Goal: Transaction & Acquisition: Purchase product/service

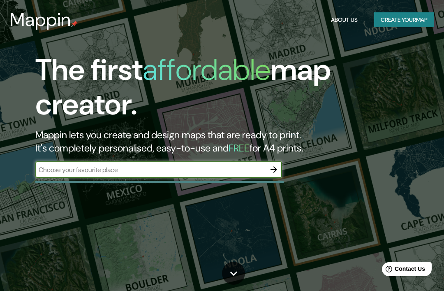
click at [413, 18] on button "Create your map" at bounding box center [404, 19] width 60 height 15
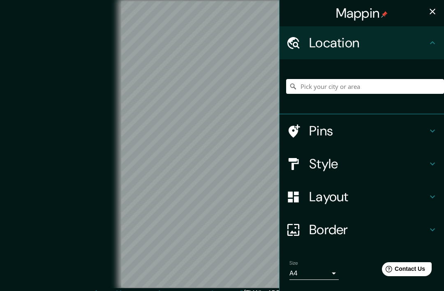
click at [434, 131] on icon at bounding box center [432, 130] width 5 height 3
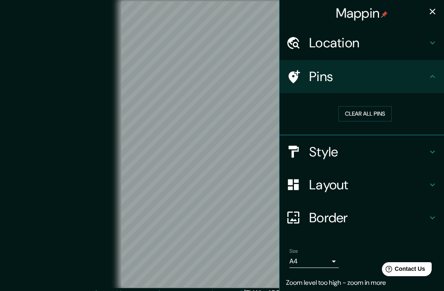
click at [424, 41] on h4 "Location" at bounding box center [368, 43] width 118 height 16
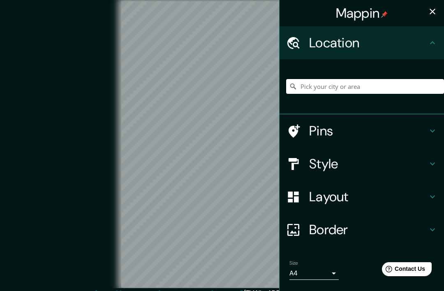
click at [400, 84] on input "Pick your city or area" at bounding box center [365, 86] width 158 height 15
click at [337, 89] on input "Pick your city or area" at bounding box center [365, 86] width 158 height 15
paste input "[GEOGRAPHIC_DATA]"
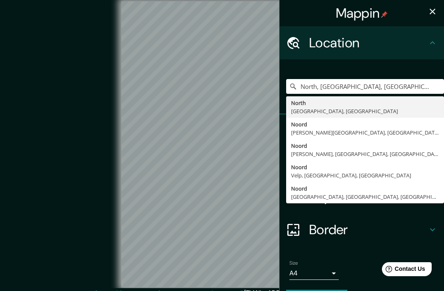
click at [421, 86] on input "North, [GEOGRAPHIC_DATA], [GEOGRAPHIC_DATA]" at bounding box center [365, 86] width 158 height 15
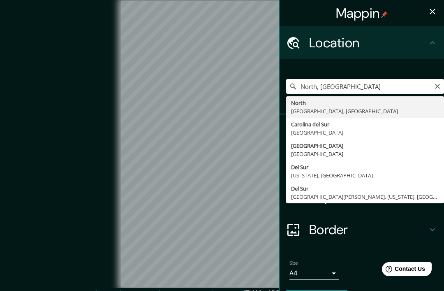
type input "North,"
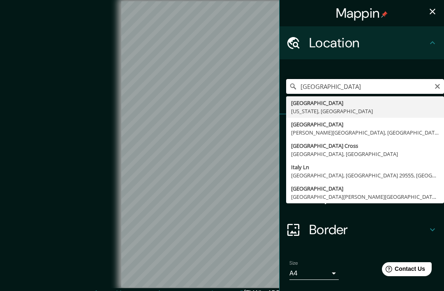
click at [372, 85] on input "[GEOGRAPHIC_DATA]" at bounding box center [365, 86] width 158 height 15
type input "I"
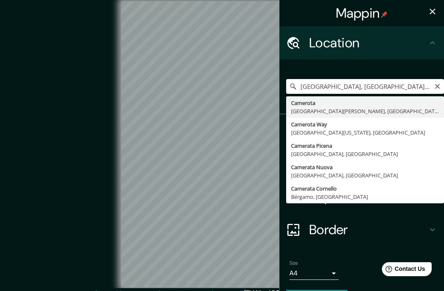
type input "[GEOGRAPHIC_DATA], [GEOGRAPHIC_DATA][PERSON_NAME], [GEOGRAPHIC_DATA]"
click at [439, 88] on icon "Clear" at bounding box center [437, 86] width 5 height 5
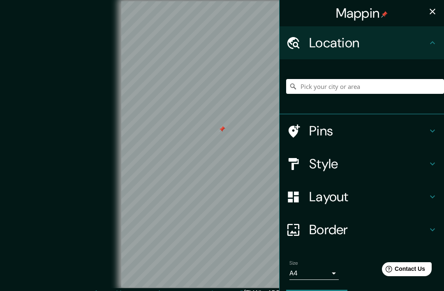
click at [353, 124] on h4 "Pins" at bounding box center [368, 130] width 118 height 16
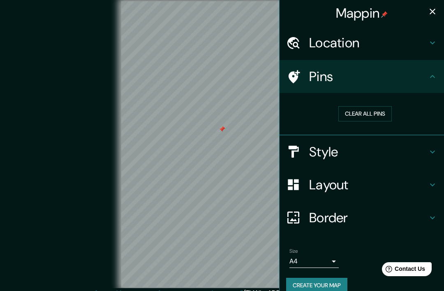
click at [386, 154] on h4 "Style" at bounding box center [368, 151] width 118 height 16
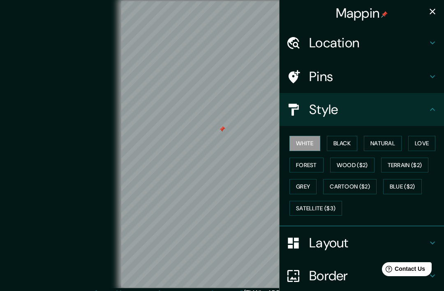
click at [393, 144] on button "Natural" at bounding box center [383, 143] width 38 height 15
click at [393, 237] on h4 "Layout" at bounding box center [368, 242] width 118 height 16
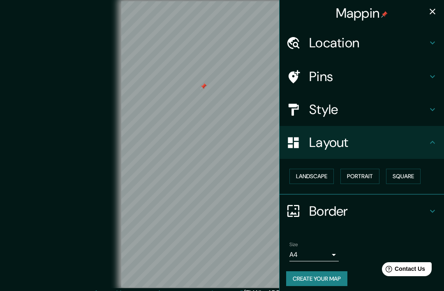
click at [427, 107] on h4 "Style" at bounding box center [368, 109] width 118 height 16
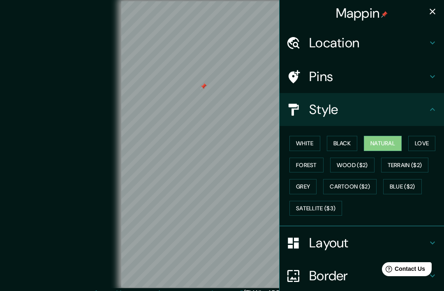
click at [341, 202] on button "Satellite ($3)" at bounding box center [315, 208] width 53 height 15
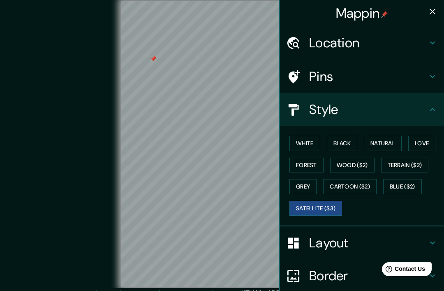
click at [360, 226] on div "Layout" at bounding box center [361, 242] width 164 height 33
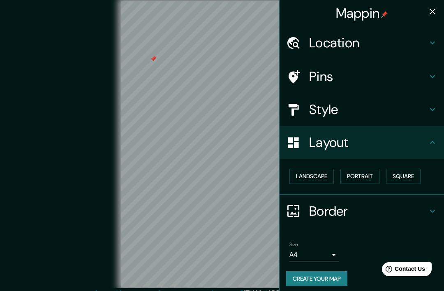
click at [390, 203] on h4 "Border" at bounding box center [368, 211] width 118 height 16
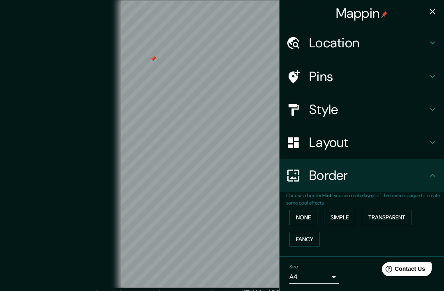
click at [300, 240] on button "Fancy" at bounding box center [304, 238] width 30 height 15
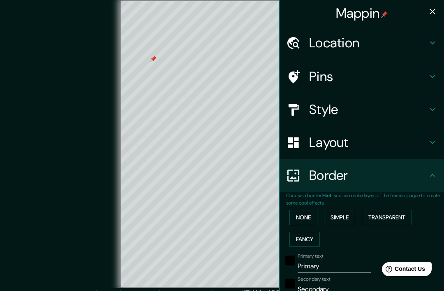
click at [307, 233] on button "Fancy" at bounding box center [304, 238] width 30 height 15
type input "196"
type input "39"
type input "20"
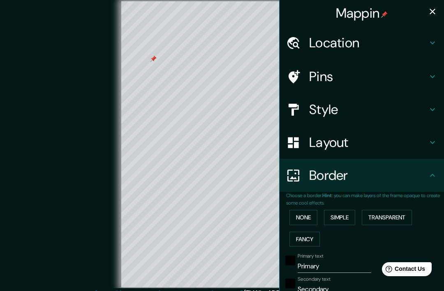
click at [307, 215] on button "None" at bounding box center [303, 217] width 28 height 15
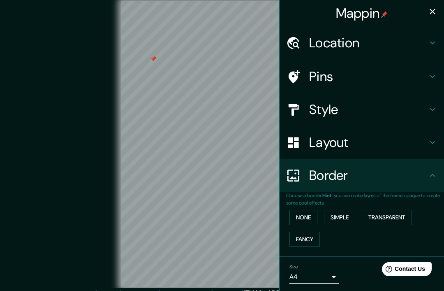
click at [347, 210] on button "Simple" at bounding box center [339, 217] width 31 height 15
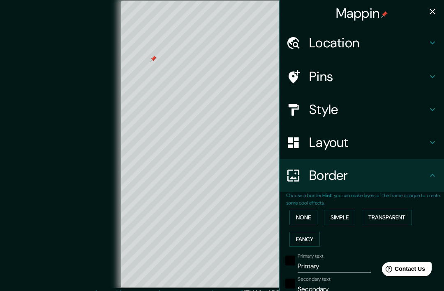
click at [353, 210] on button "Simple" at bounding box center [339, 217] width 31 height 15
type input "196"
type input "39"
click at [391, 212] on button "Transparent" at bounding box center [387, 217] width 50 height 15
click at [384, 211] on button "Transparent" at bounding box center [387, 217] width 50 height 15
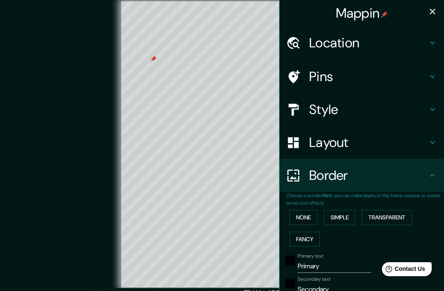
type input "236"
type input "39"
click at [384, 168] on h4 "Border" at bounding box center [368, 175] width 118 height 16
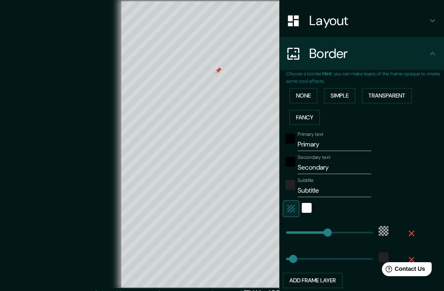
scroll to position [128, 0]
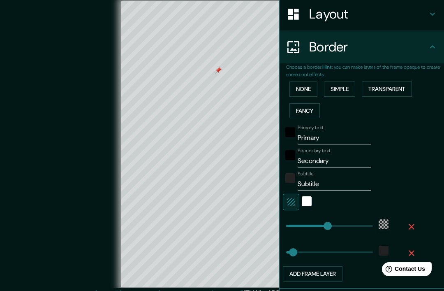
click at [412, 223] on icon "button" at bounding box center [411, 226] width 10 height 10
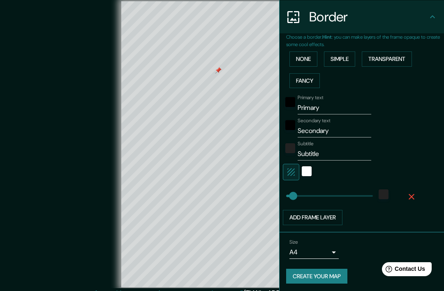
click at [413, 191] on icon "button" at bounding box center [411, 196] width 10 height 10
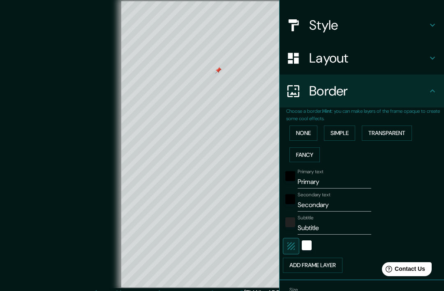
scroll to position [78, 0]
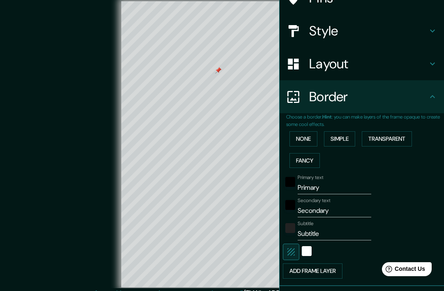
click at [432, 86] on div "Border" at bounding box center [361, 96] width 164 height 33
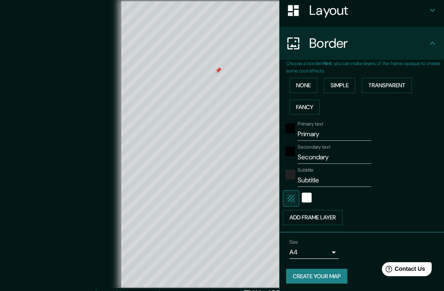
scroll to position [131, 0]
click at [339, 214] on button "Add frame layer" at bounding box center [313, 217] width 60 height 15
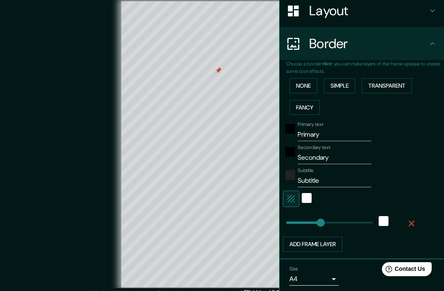
click at [414, 220] on icon "button" at bounding box center [411, 223] width 10 height 10
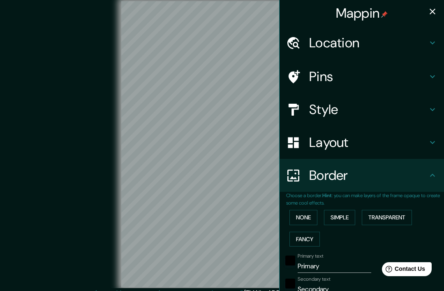
click at [373, 45] on h4 "Location" at bounding box center [368, 43] width 118 height 16
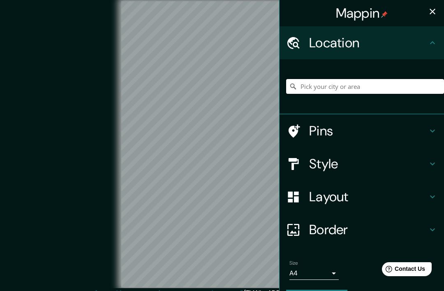
click at [407, 84] on input "Pick your city or area" at bounding box center [365, 86] width 158 height 15
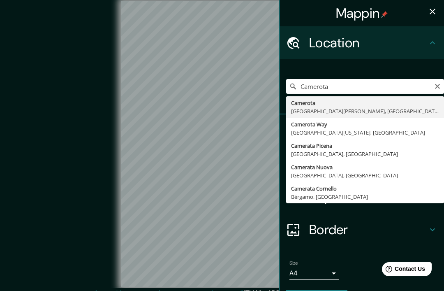
type input "Camerota, Provincia de Salerno, Italia"
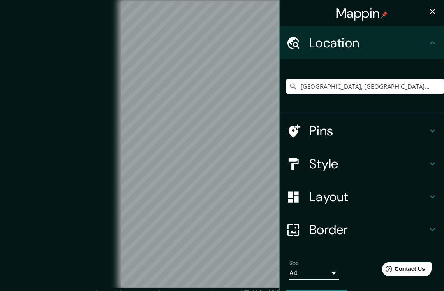
click at [396, 127] on h4 "Pins" at bounding box center [368, 130] width 118 height 16
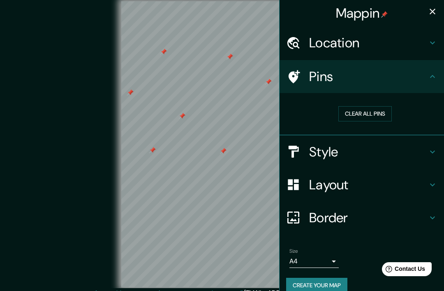
click at [375, 141] on div "Style" at bounding box center [361, 151] width 164 height 33
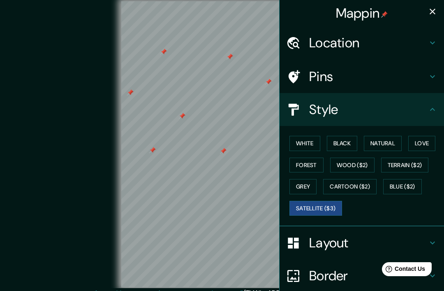
click at [429, 136] on button "Love" at bounding box center [421, 143] width 27 height 15
click at [304, 165] on button "Forest" at bounding box center [306, 164] width 34 height 15
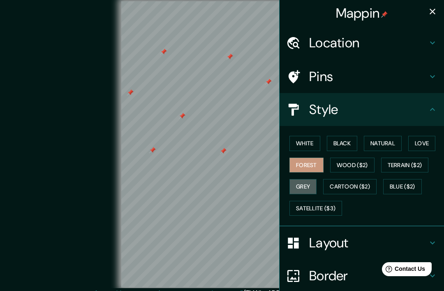
click at [310, 182] on button "Grey" at bounding box center [302, 186] width 27 height 15
click at [388, 137] on button "Natural" at bounding box center [383, 143] width 38 height 15
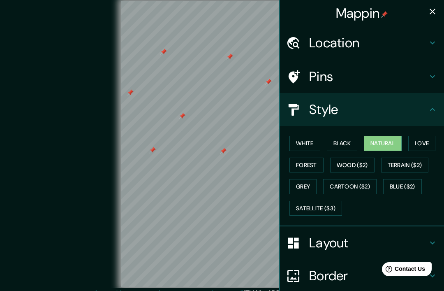
click at [345, 138] on button "Black" at bounding box center [342, 143] width 31 height 15
click at [386, 139] on button "Natural" at bounding box center [383, 143] width 38 height 15
click at [341, 139] on button "Black" at bounding box center [342, 143] width 31 height 15
click at [311, 138] on button "White" at bounding box center [304, 143] width 31 height 15
click at [394, 140] on button "Natural" at bounding box center [383, 143] width 38 height 15
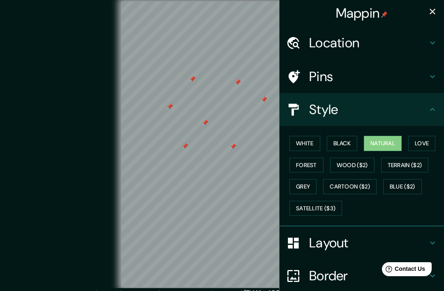
click at [334, 204] on button "Satellite ($3)" at bounding box center [315, 208] width 53 height 15
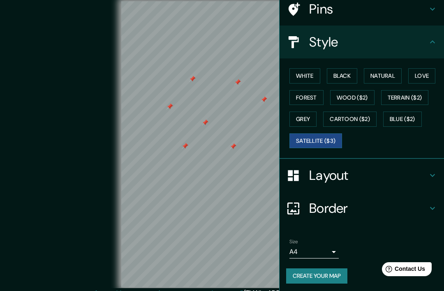
scroll to position [67, 0]
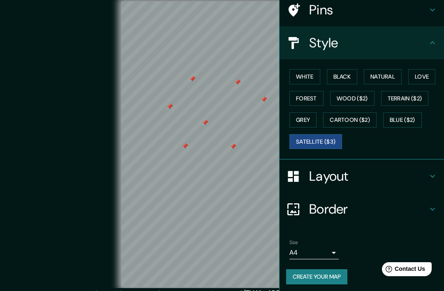
click at [403, 169] on h4 "Layout" at bounding box center [368, 176] width 118 height 16
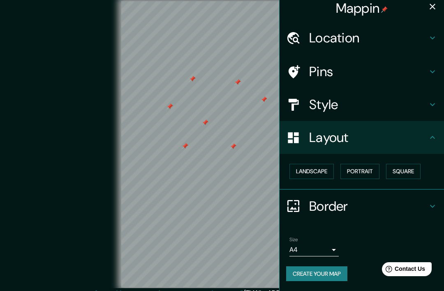
scroll to position [2, 0]
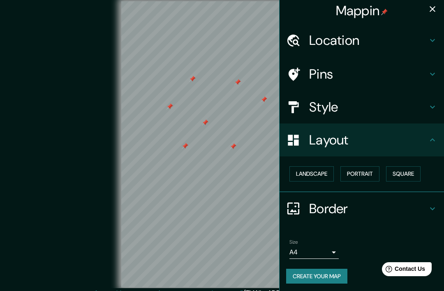
click at [408, 171] on button "Square" at bounding box center [403, 173] width 35 height 15
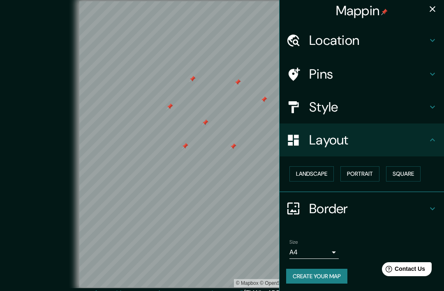
click at [408, 169] on button "Square" at bounding box center [403, 173] width 35 height 15
click at [407, 169] on button "Square" at bounding box center [403, 173] width 35 height 15
click at [368, 167] on button "Portrait" at bounding box center [359, 173] width 39 height 15
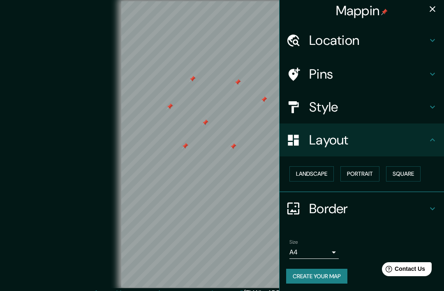
click at [325, 170] on button "Landscape" at bounding box center [311, 173] width 44 height 15
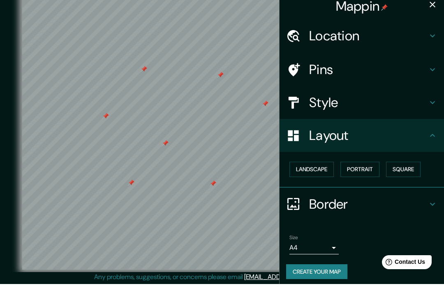
scroll to position [8, 0]
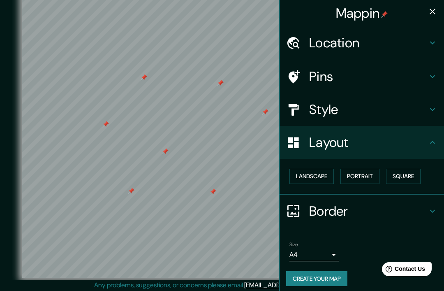
click at [422, 137] on h4 "Layout" at bounding box center [368, 142] width 118 height 16
click at [338, 275] on button "Create your map" at bounding box center [316, 278] width 61 height 15
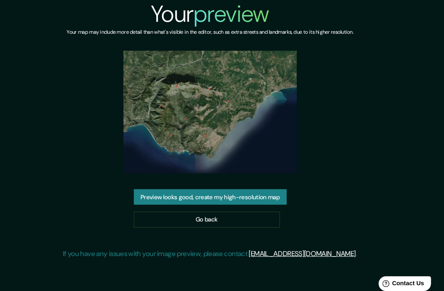
click at [150, 192] on button "Preview looks good, create my high-resolution map" at bounding box center [222, 186] width 145 height 15
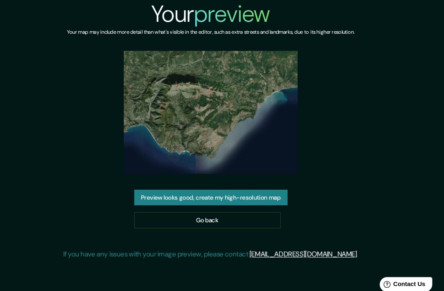
click at [210, 216] on link "Go back" at bounding box center [219, 208] width 138 height 15
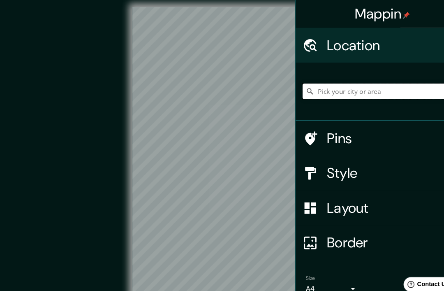
click at [359, 90] on input "Pick your city or area" at bounding box center [365, 86] width 158 height 15
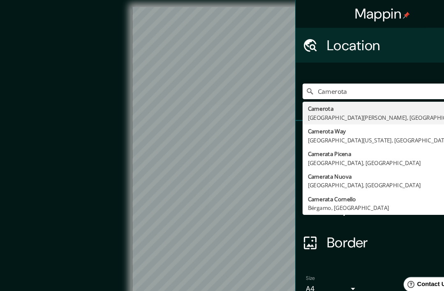
type input "[GEOGRAPHIC_DATA], [GEOGRAPHIC_DATA][PERSON_NAME], [GEOGRAPHIC_DATA]"
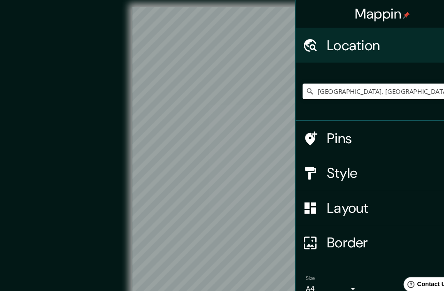
click at [371, 131] on h4 "Pins" at bounding box center [368, 130] width 118 height 16
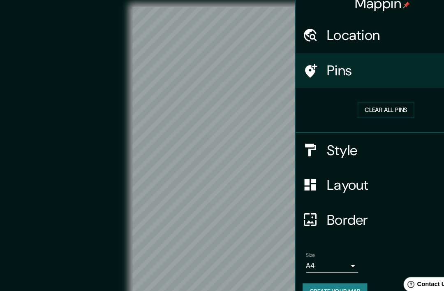
scroll to position [9, 0]
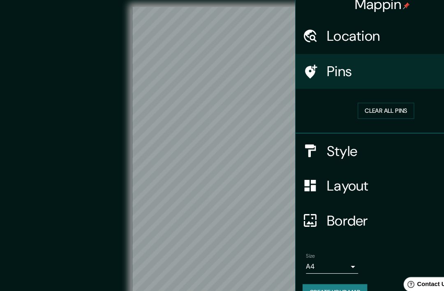
click at [340, 270] on button "Create your map" at bounding box center [316, 275] width 61 height 15
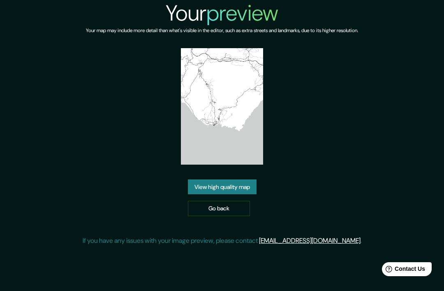
click at [230, 192] on link "View high quality map" at bounding box center [222, 186] width 69 height 15
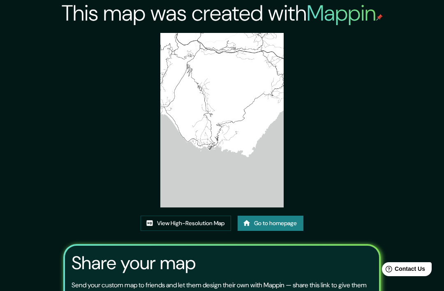
click at [183, 231] on link "View High-Resolution Map" at bounding box center [186, 222] width 90 height 15
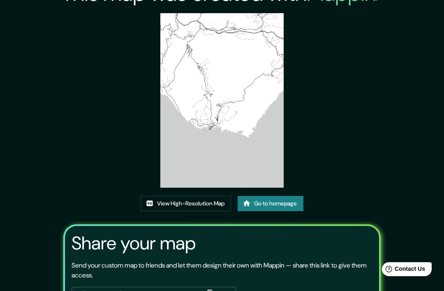
scroll to position [73, 0]
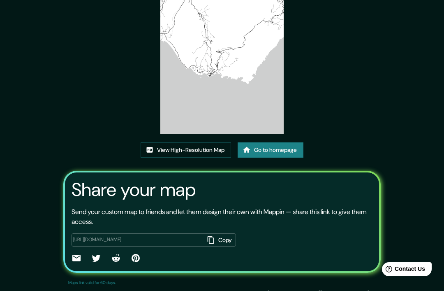
click at [298, 157] on link "Go to homepage" at bounding box center [271, 149] width 66 height 15
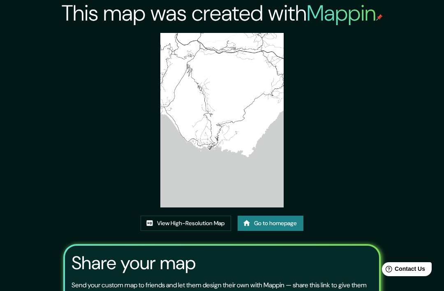
scroll to position [100, 0]
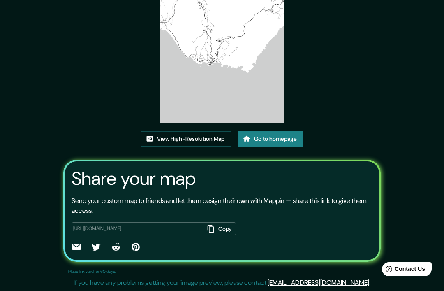
click at [207, 231] on button "Copy" at bounding box center [220, 229] width 32 height 14
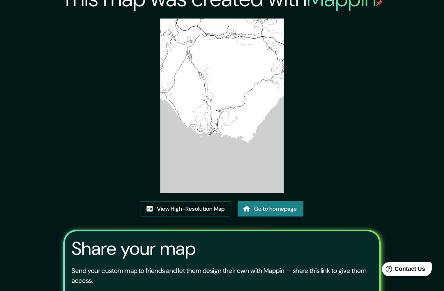
scroll to position [0, 0]
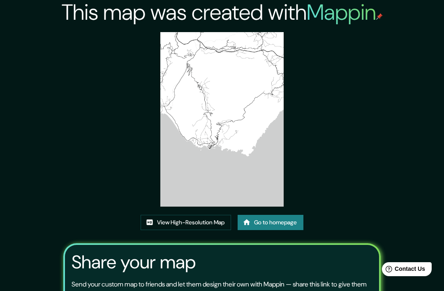
click at [371, 112] on div "This map was created with Mappin View High-Resolution Map Go to homepage Share …" at bounding box center [222, 186] width 334 height 375
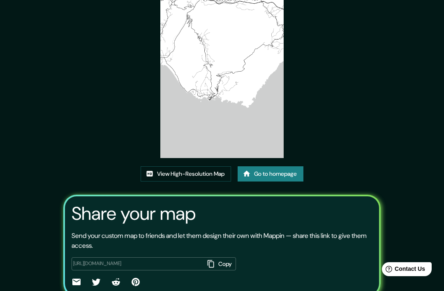
scroll to position [73, 0]
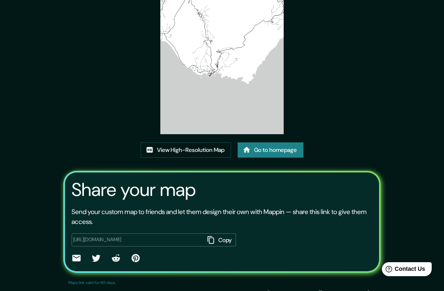
click at [131, 262] on icon at bounding box center [135, 258] width 8 height 8
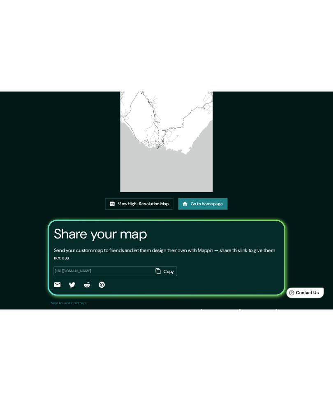
scroll to position [0, 0]
